Goal: Task Accomplishment & Management: Manage account settings

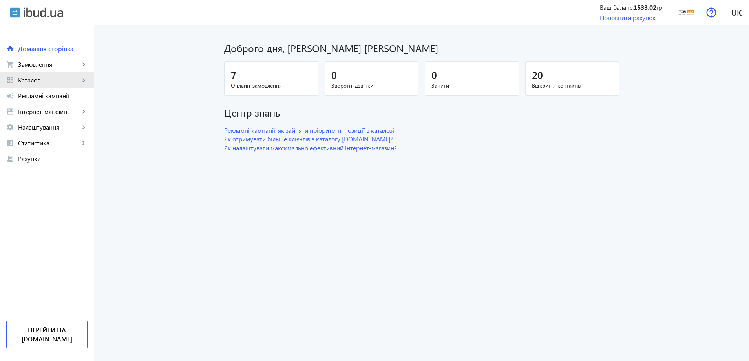
click at [23, 83] on span "Каталог" at bounding box center [49, 80] width 62 height 8
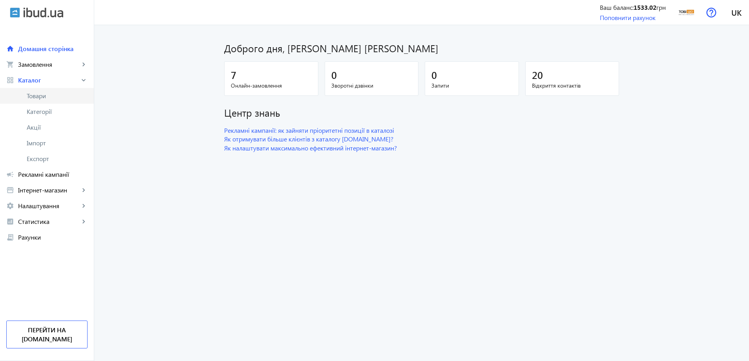
click at [35, 98] on span "Товари" at bounding box center [57, 96] width 61 height 8
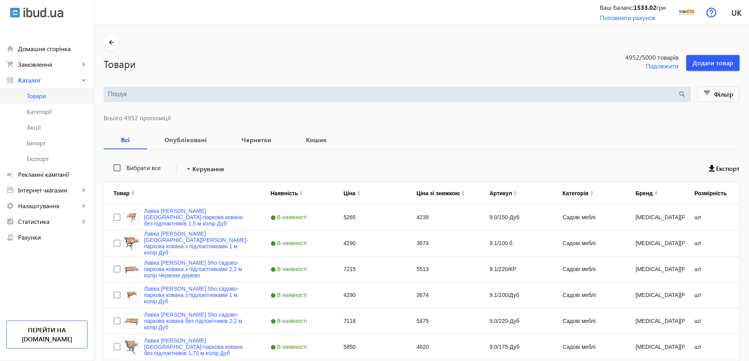
click at [57, 100] on link "Товари" at bounding box center [47, 96] width 94 height 16
click at [222, 91] on input "search" at bounding box center [393, 94] width 570 height 9
paste input "Deltos/S7/210"
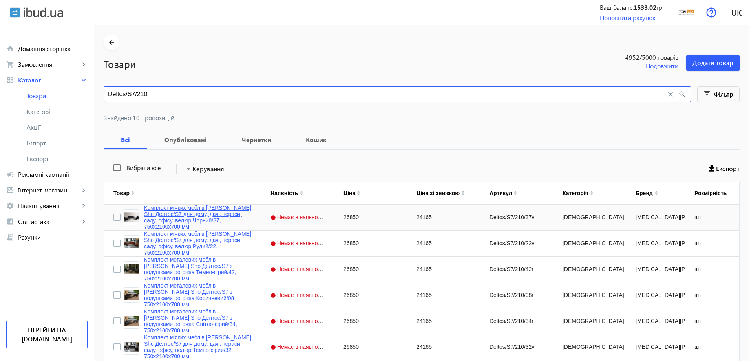
type input "Deltos/S7/210"
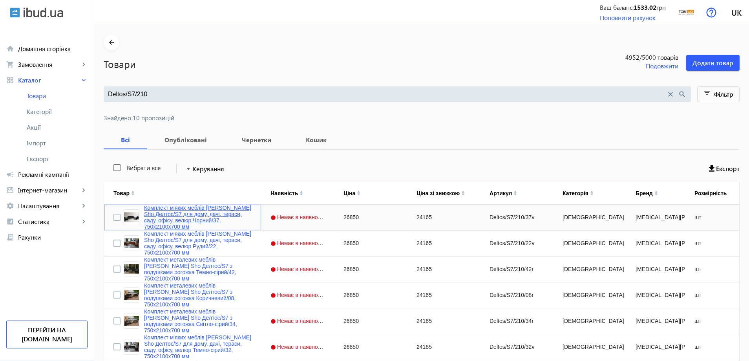
click at [189, 214] on link "Комплект м'яких меблів [PERSON_NAME] Sho Делтос/S7 для дому, дачі, тераси, саду…" at bounding box center [198, 217] width 108 height 25
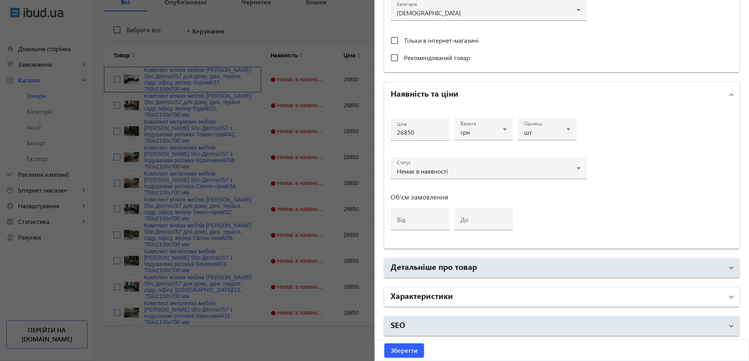
scroll to position [139, 0]
click at [411, 302] on mat-panel-title "Характеристики" at bounding box center [557, 297] width 333 height 14
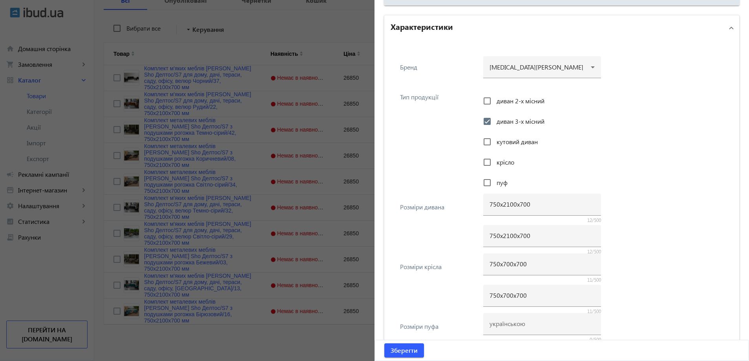
scroll to position [451, 0]
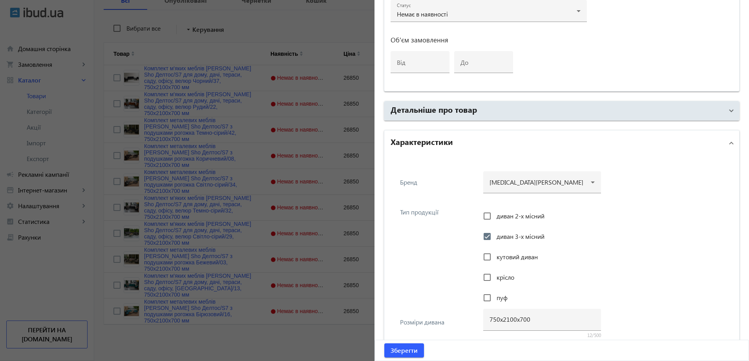
click at [131, 98] on div at bounding box center [374, 180] width 749 height 361
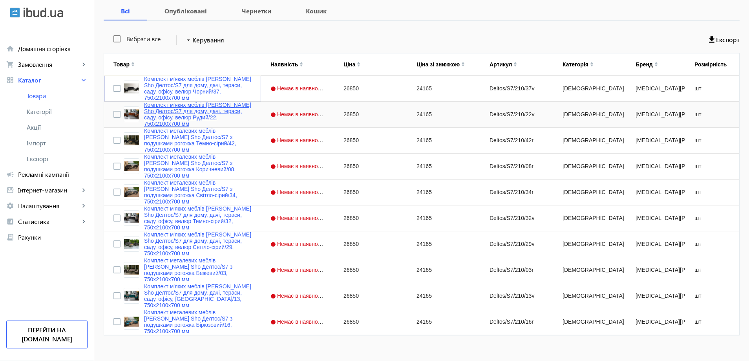
scroll to position [139, 0]
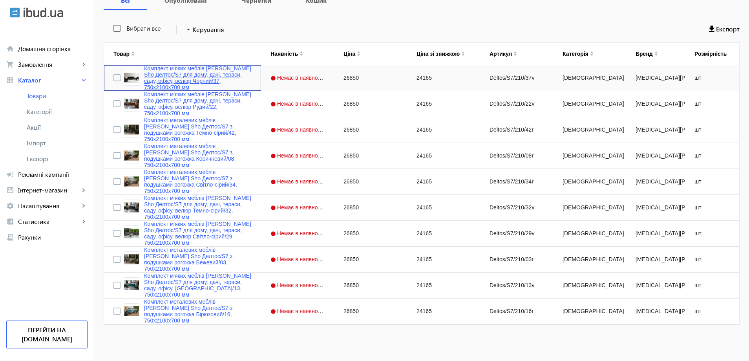
click at [195, 78] on link "Комплект м'яких меблів [PERSON_NAME] Sho Делтос/S7 для дому, дачі, тераси, саду…" at bounding box center [198, 77] width 108 height 25
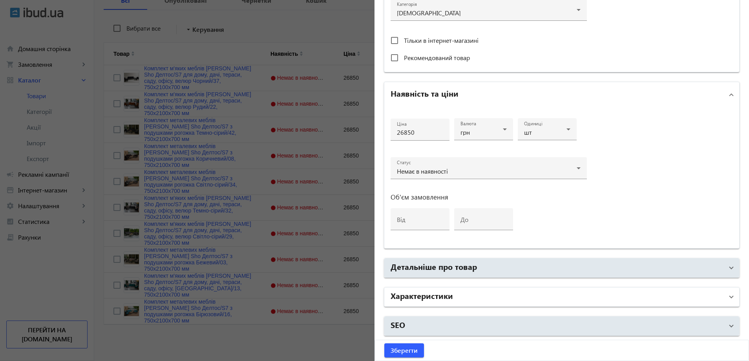
click at [456, 301] on mat-panel-title "Характеристики" at bounding box center [557, 297] width 333 height 14
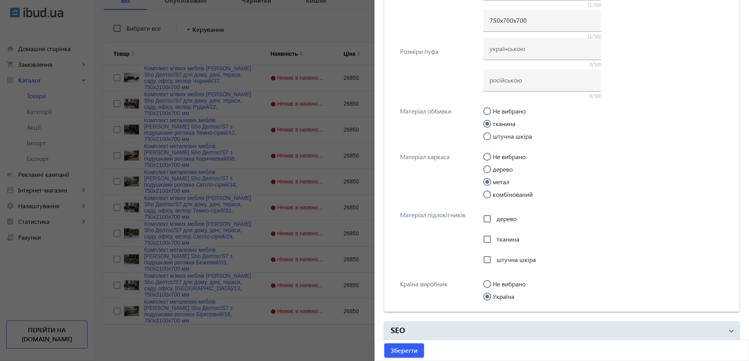
scroll to position [846, 0]
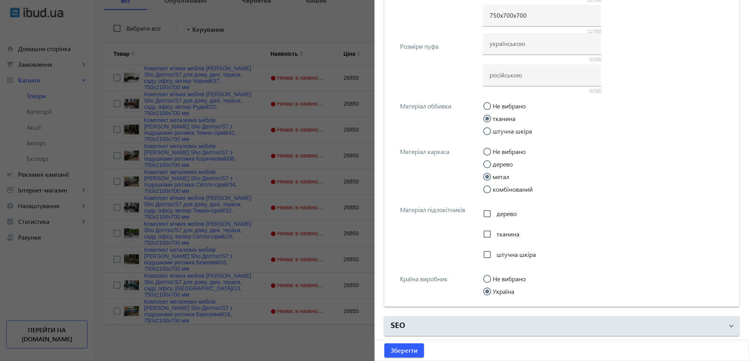
click at [327, 244] on div at bounding box center [374, 180] width 749 height 361
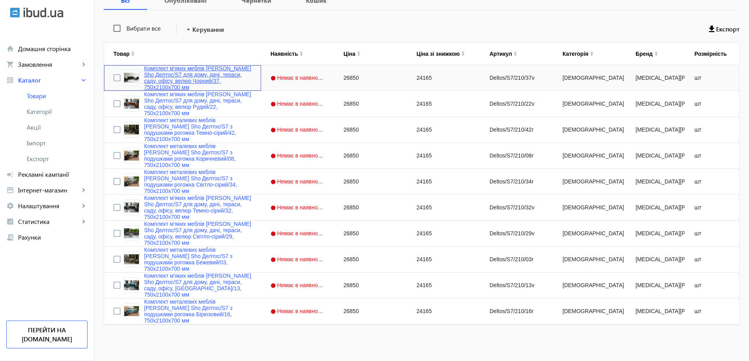
click at [194, 84] on link "Комплект м'яких меблів [PERSON_NAME] Sho Делтос/S7 для дому, дачі, тераси, саду…" at bounding box center [198, 77] width 108 height 25
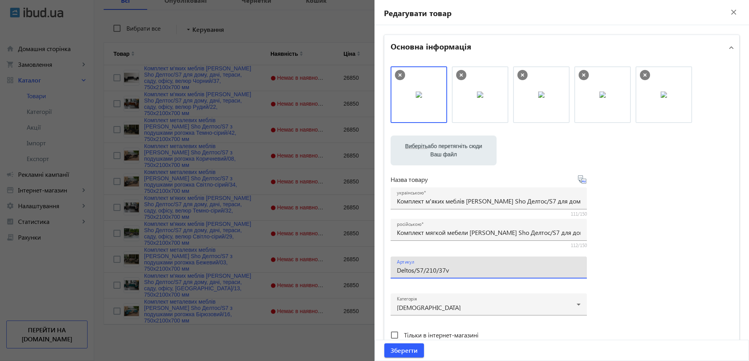
drag, startPoint x: 433, startPoint y: 273, endPoint x: 437, endPoint y: 272, distance: 5.0
click at [437, 272] on input "Deltos/S7/210/37v" at bounding box center [489, 270] width 184 height 8
click at [440, 272] on input "Deltos/S7/210/37v" at bounding box center [489, 270] width 184 height 8
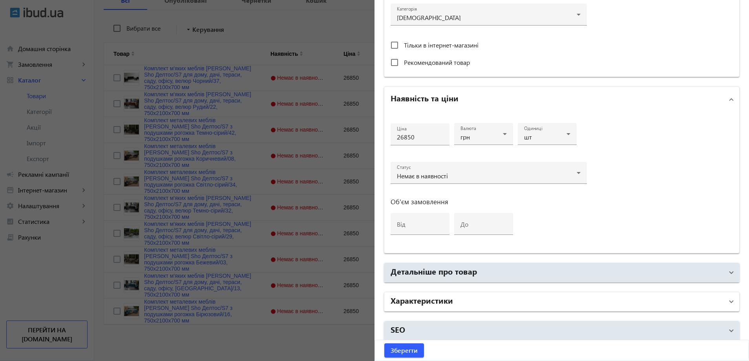
scroll to position [294, 0]
